Goal: Task Accomplishment & Management: Manage account settings

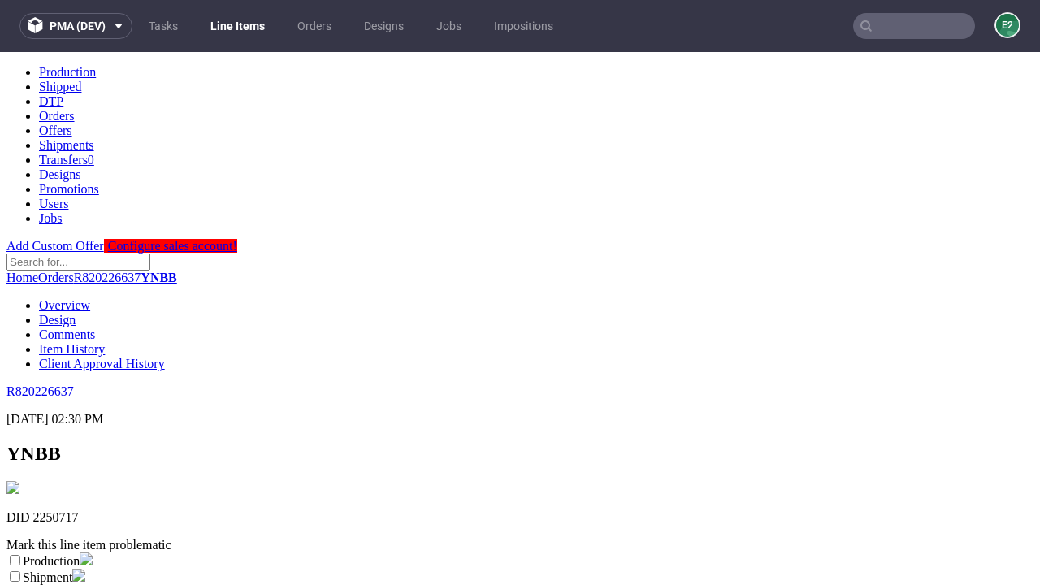
scroll to position [286, 0]
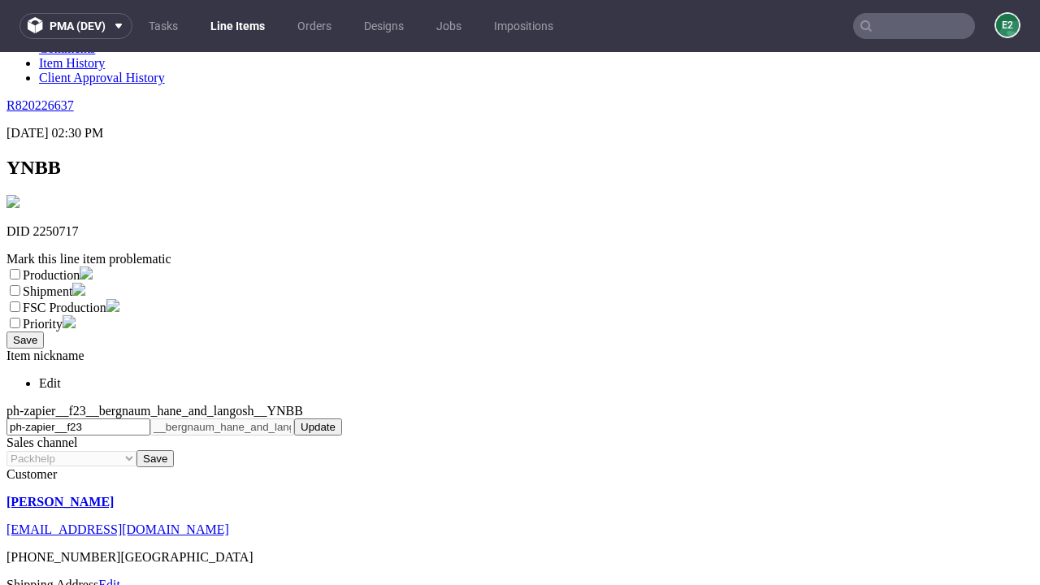
select select "dtp_ca_needed"
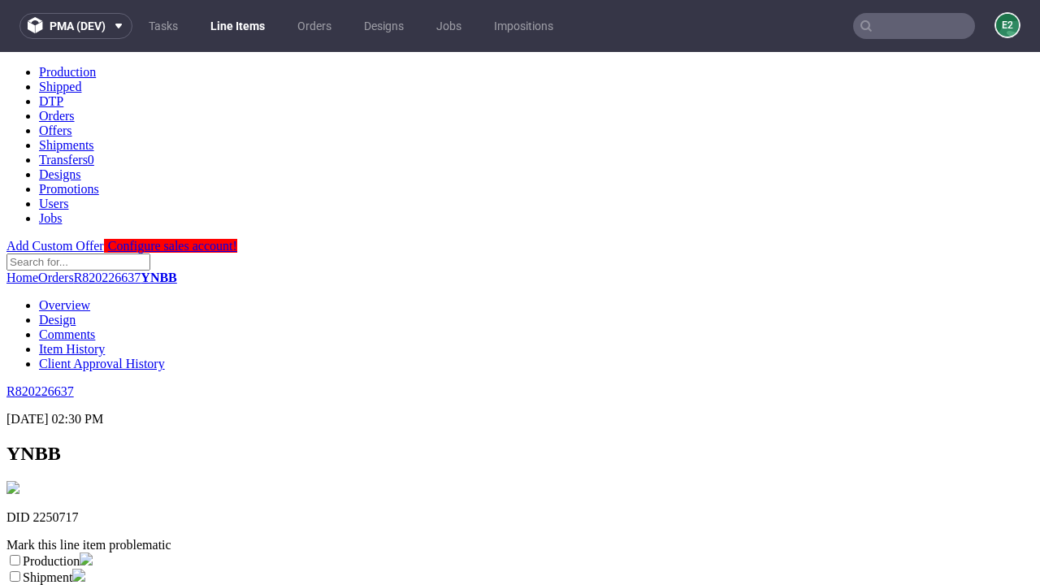
scroll to position [0, 0]
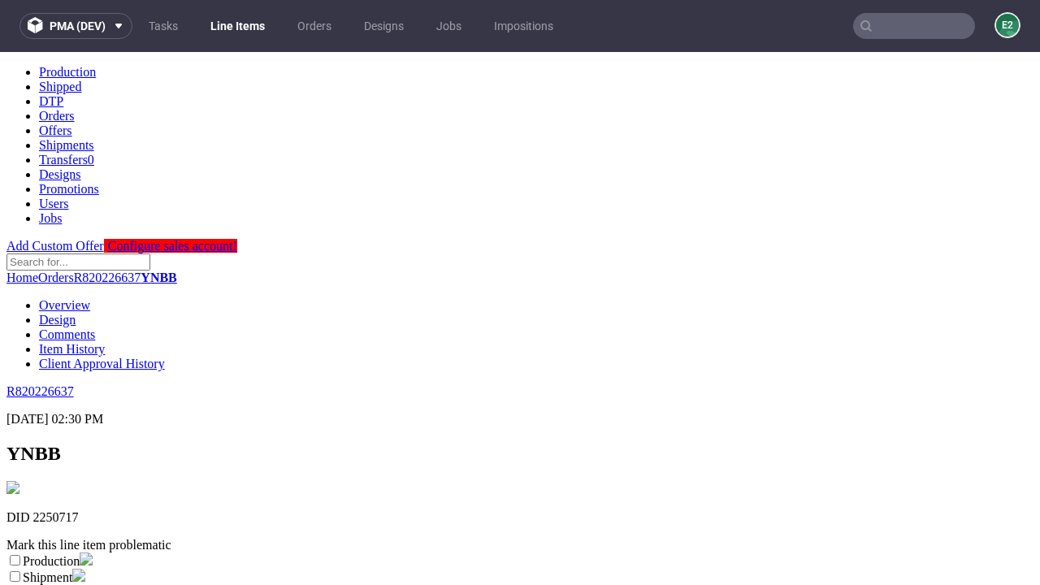
checkbox input "true"
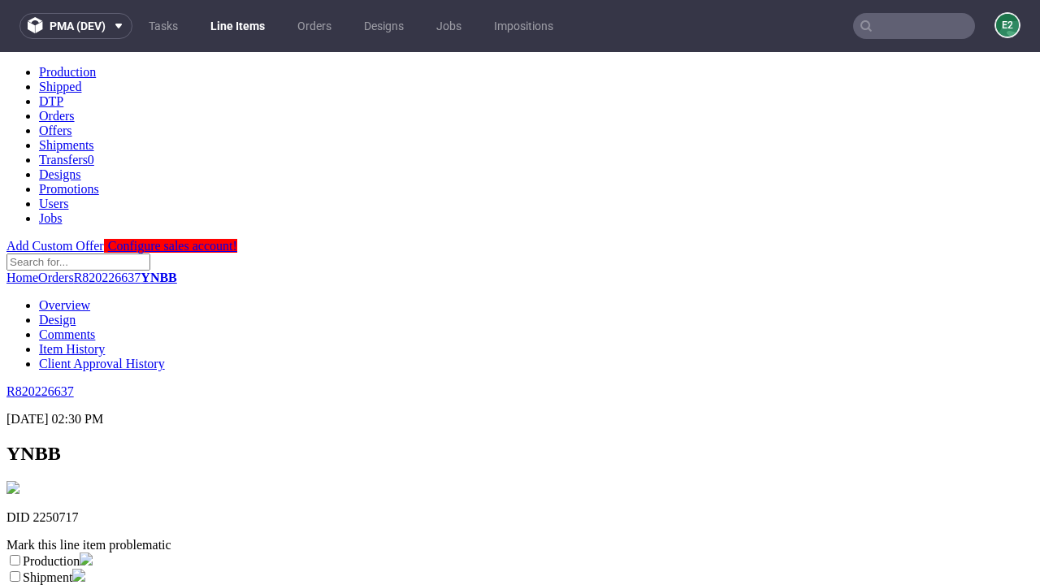
scroll to position [15, 0]
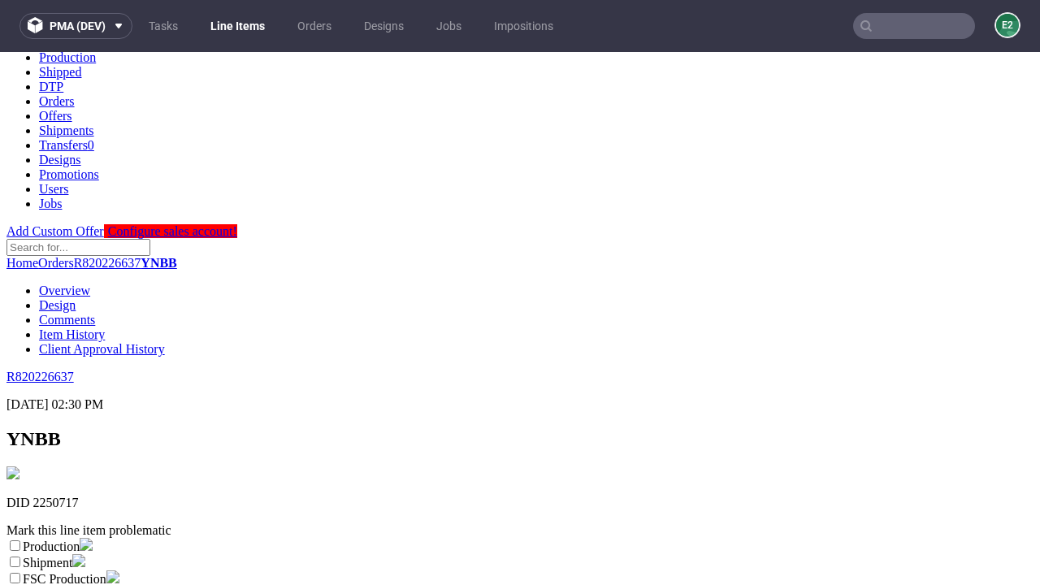
type textarea "test"
